Goal: Task Accomplishment & Management: Use online tool/utility

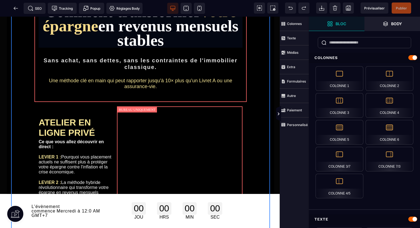
scroll to position [53, 0]
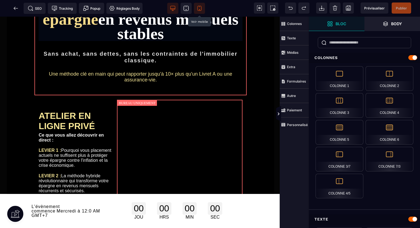
click at [202, 11] on icon at bounding box center [199, 9] width 6 height 6
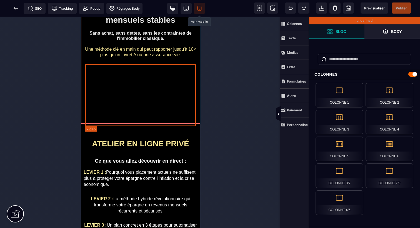
scroll to position [0, 0]
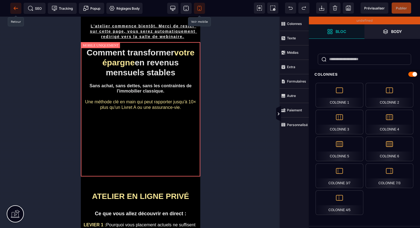
click at [13, 9] on icon at bounding box center [16, 9] width 6 height 6
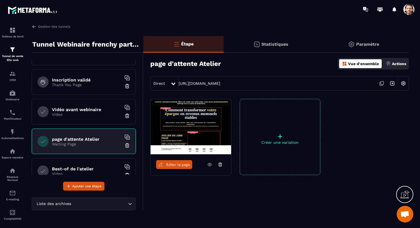
scroll to position [27, 0]
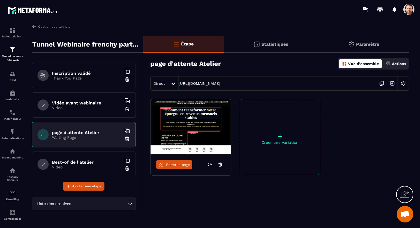
click at [78, 103] on h6 "Vidéo avant webinaire" at bounding box center [86, 102] width 69 height 5
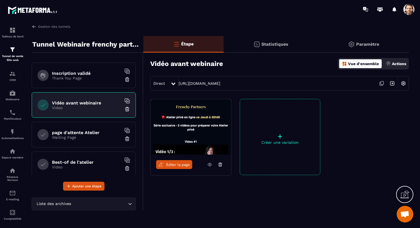
click at [90, 139] on p "Waiting Page" at bounding box center [86, 137] width 69 height 4
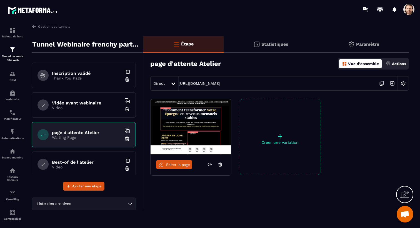
click at [185, 168] on link "Éditer la page" at bounding box center [174, 164] width 36 height 9
